Goal: Check status: Check status

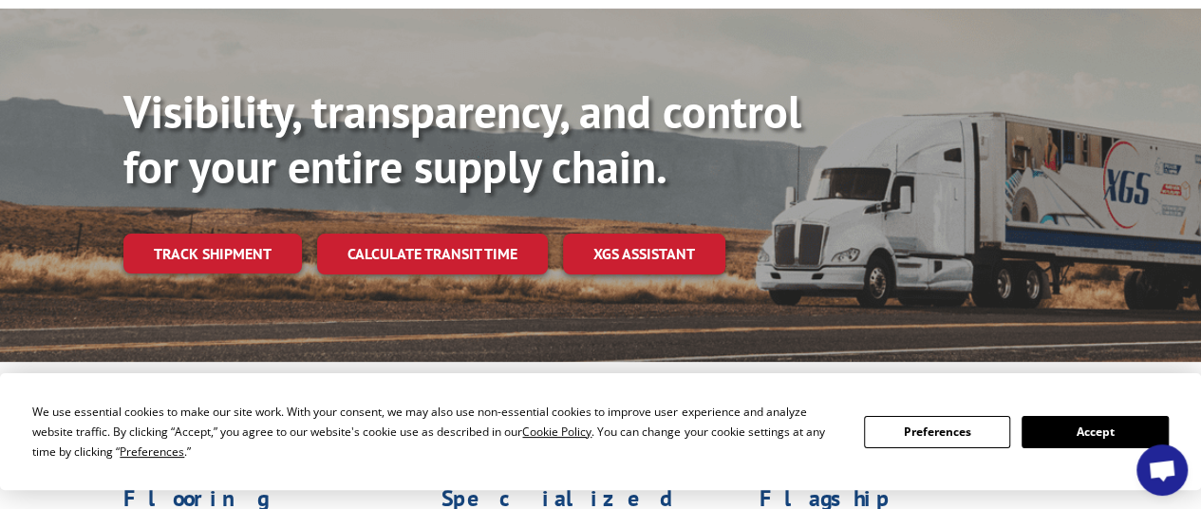
scroll to position [173, 0]
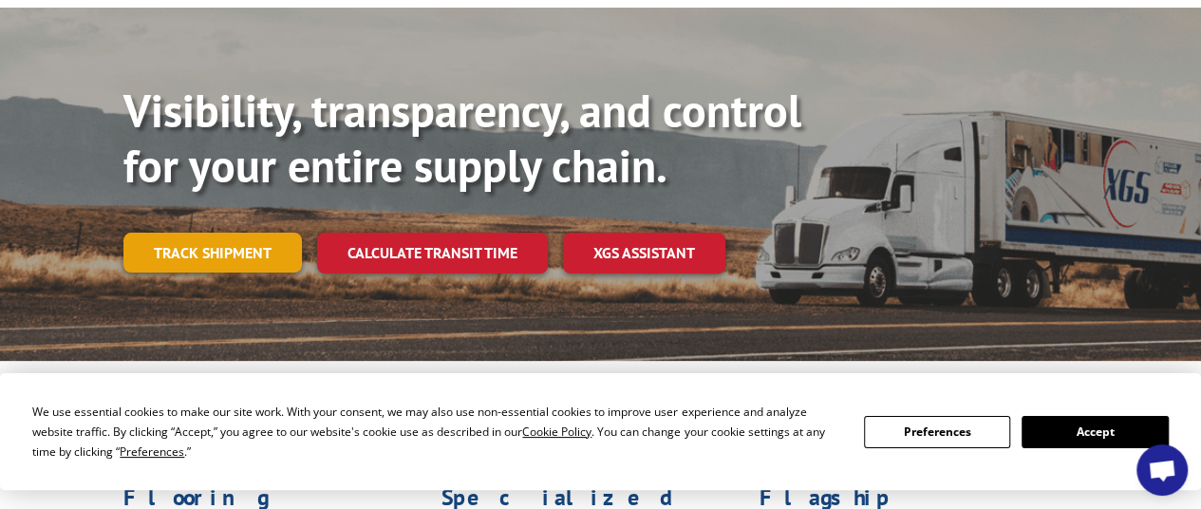
click at [274, 233] on link "Track shipment" at bounding box center [212, 253] width 179 height 40
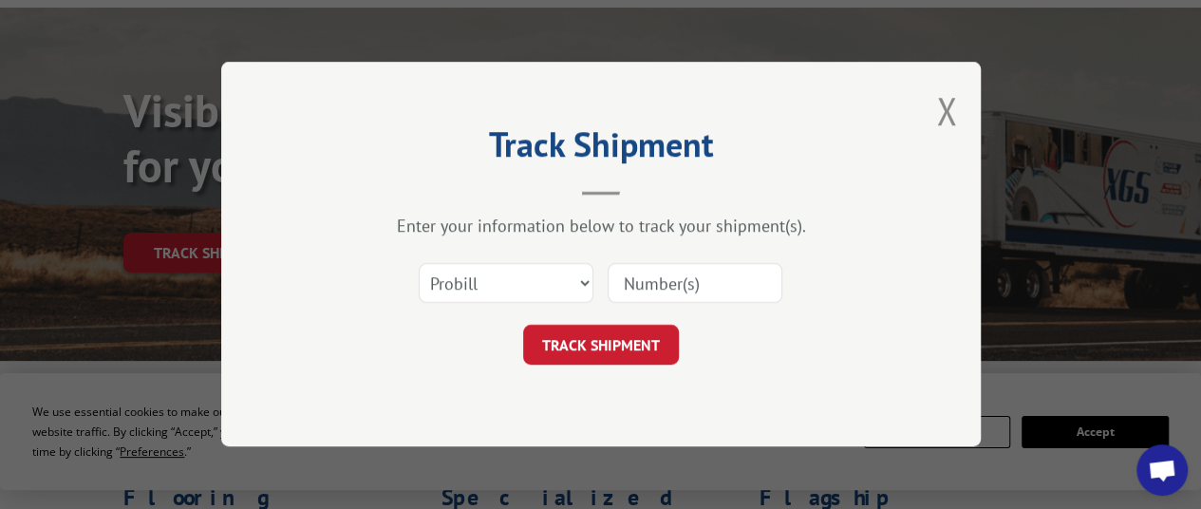
click at [655, 267] on input at bounding box center [695, 284] width 175 height 40
paste input "Pro 2300976"
click at [639, 290] on input "Pro 2300976" at bounding box center [695, 284] width 175 height 40
type input "2300976"
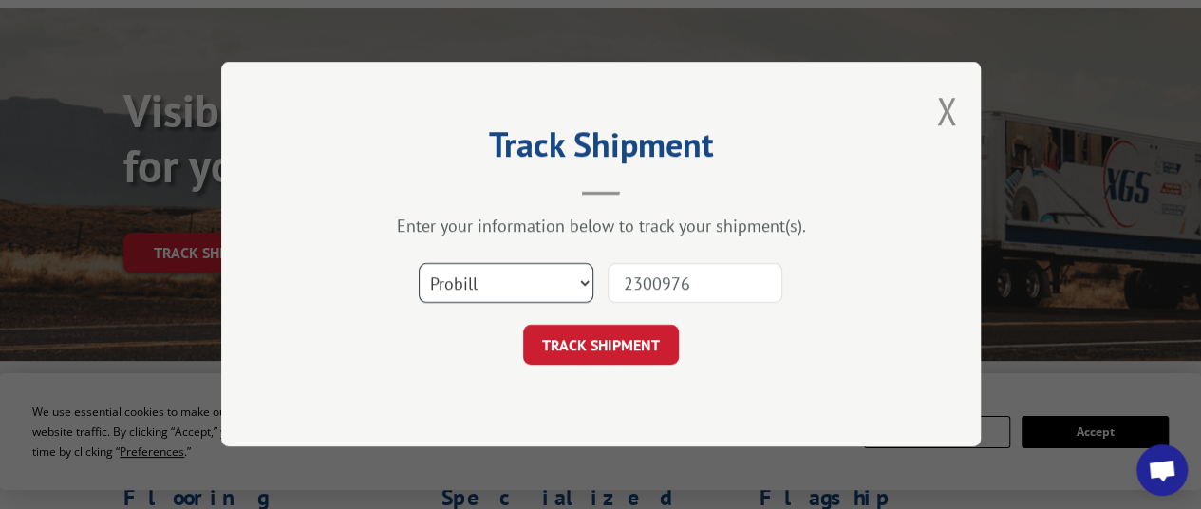
click at [554, 275] on select "Select category... Probill BOL PO" at bounding box center [506, 284] width 175 height 40
click at [419, 264] on select "Select category... Probill BOL PO" at bounding box center [506, 284] width 175 height 40
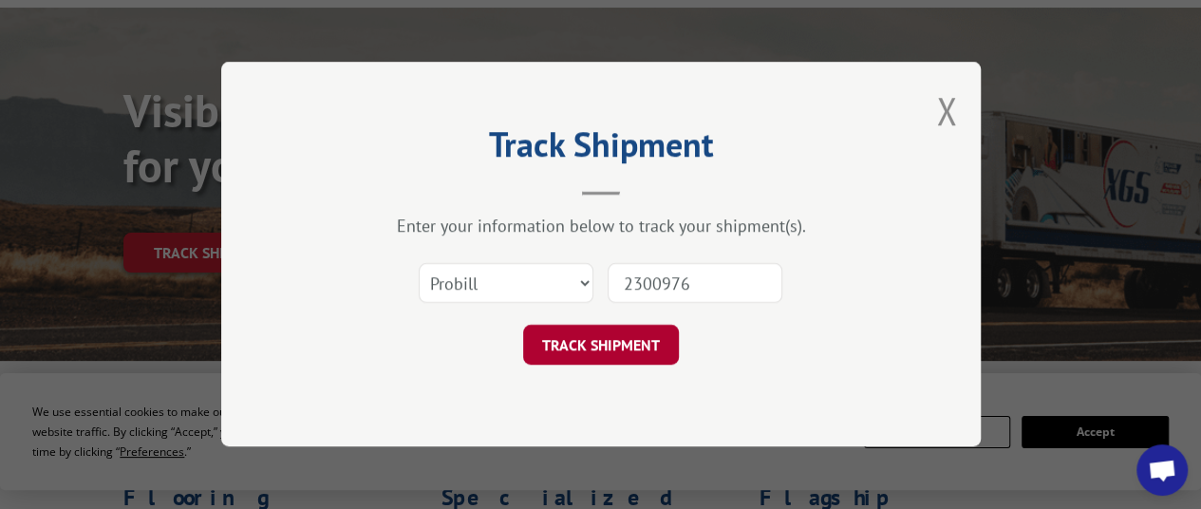
click at [599, 350] on button "TRACK SHIPMENT" at bounding box center [601, 346] width 156 height 40
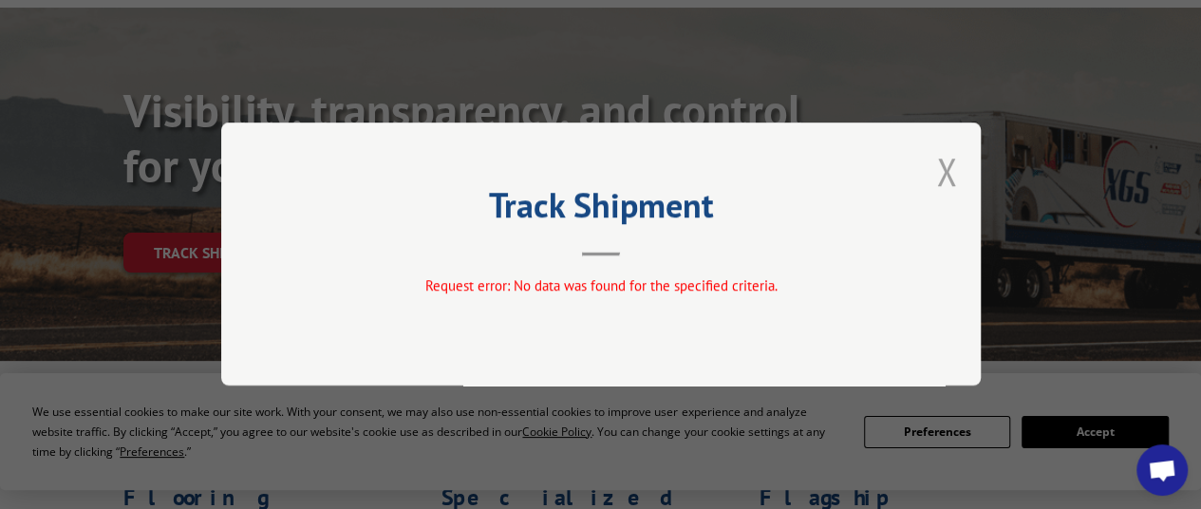
click at [955, 188] on button "Close modal" at bounding box center [946, 171] width 21 height 50
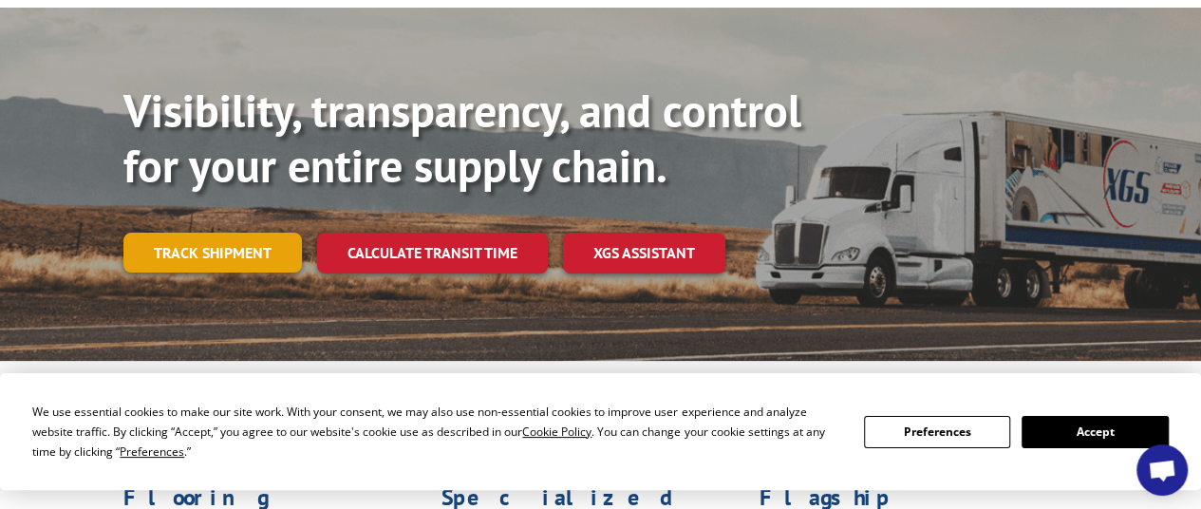
click at [256, 233] on link "Track shipment" at bounding box center [212, 253] width 179 height 40
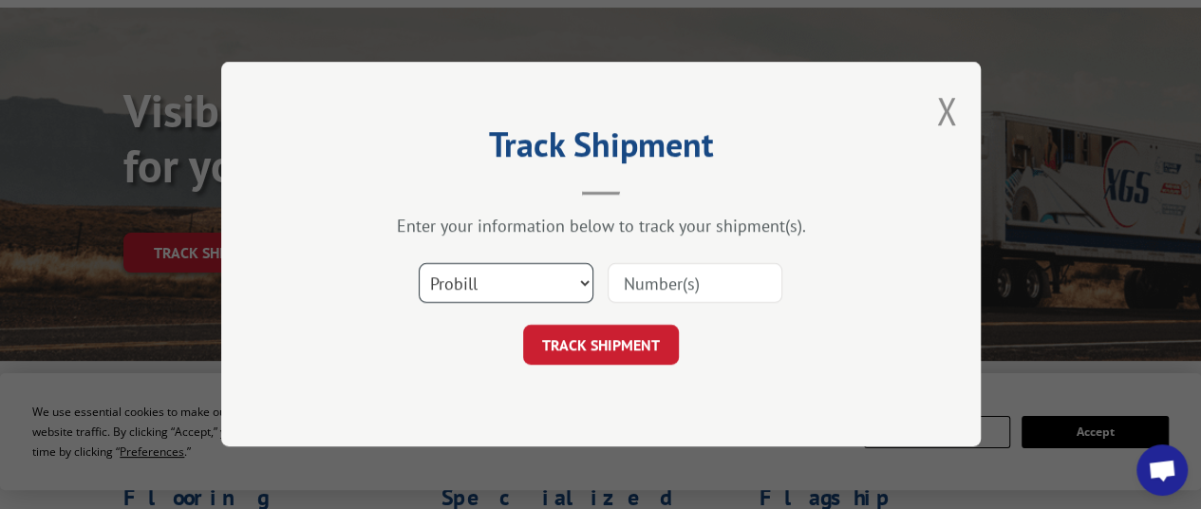
click at [576, 290] on select "Select category... Probill BOL PO" at bounding box center [506, 284] width 175 height 40
select select "bol"
click at [419, 264] on select "Select category... Probill BOL PO" at bounding box center [506, 284] width 175 height 40
click at [668, 291] on input at bounding box center [695, 284] width 175 height 40
paste input "34006633"
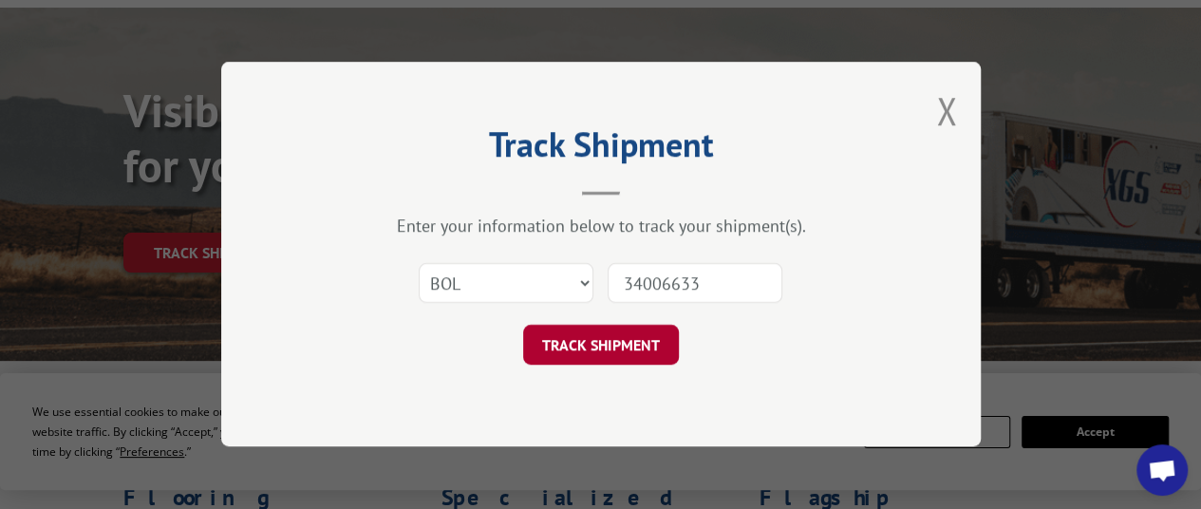
type input "34006633"
click at [610, 352] on button "TRACK SHIPMENT" at bounding box center [601, 346] width 156 height 40
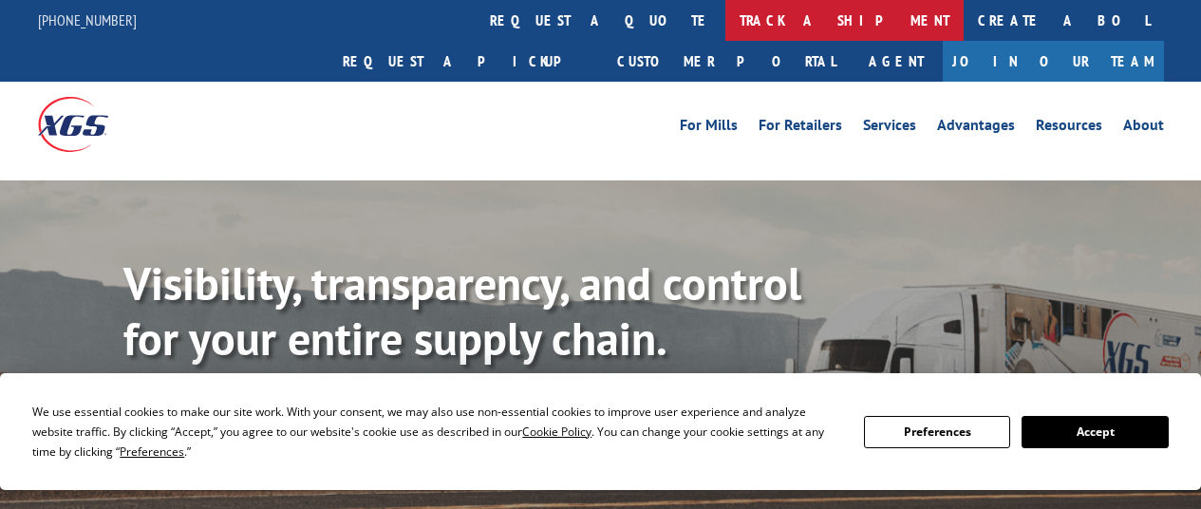
scroll to position [0, 2]
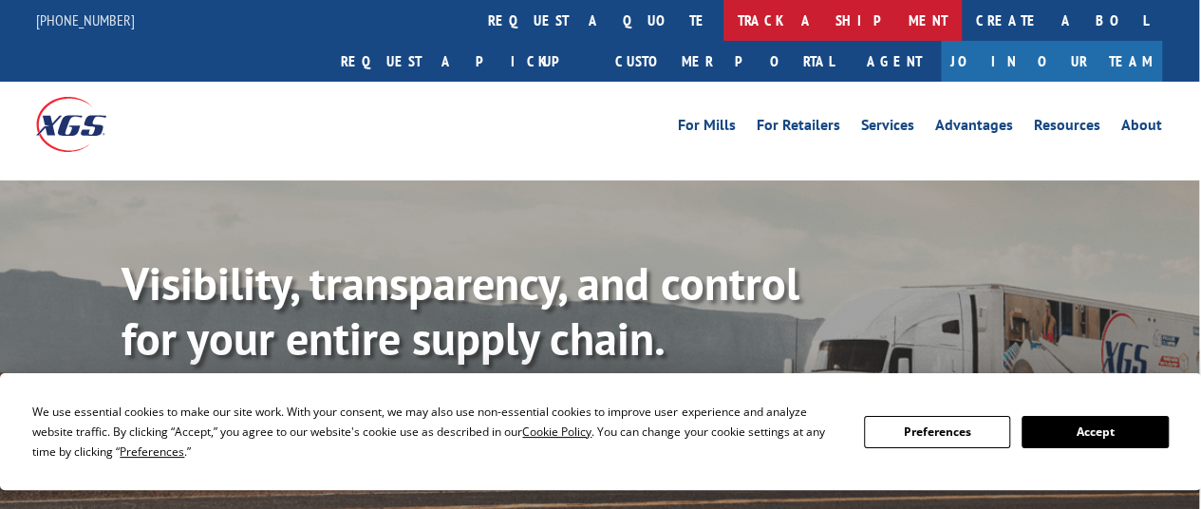
click at [723, 21] on link "track a shipment" at bounding box center [842, 20] width 238 height 41
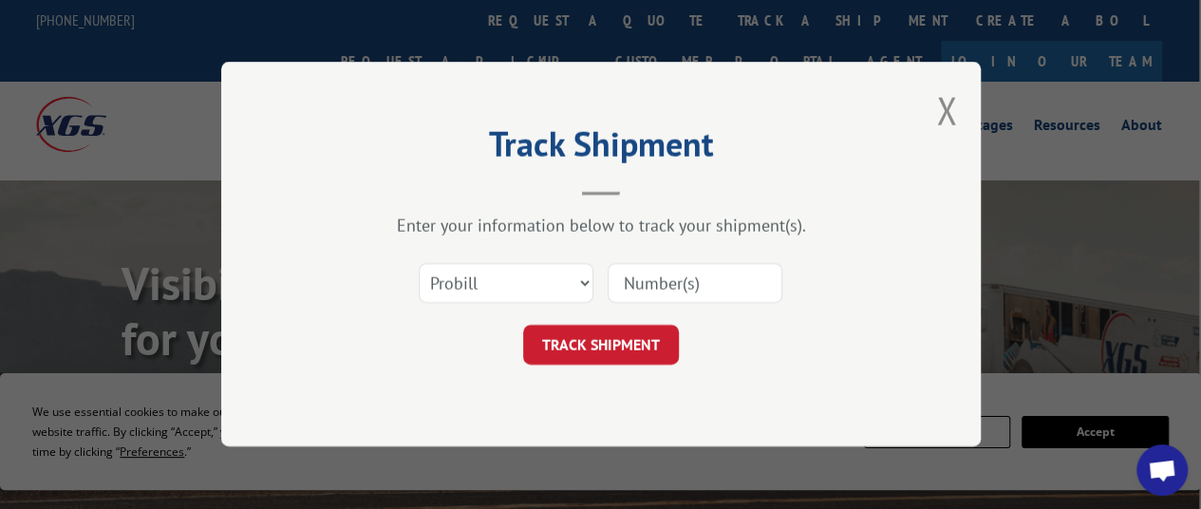
click at [634, 274] on input at bounding box center [695, 284] width 175 height 40
paste input "34006633"
paste input "Pro 2300976"
type input "2300976"
click at [615, 339] on button "TRACK SHIPMENT" at bounding box center [601, 346] width 156 height 40
